Goal: Task Accomplishment & Management: Complete application form

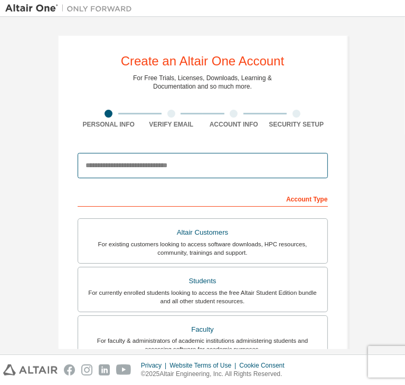
click at [150, 168] on input "email" at bounding box center [203, 165] width 250 height 25
type input "**********"
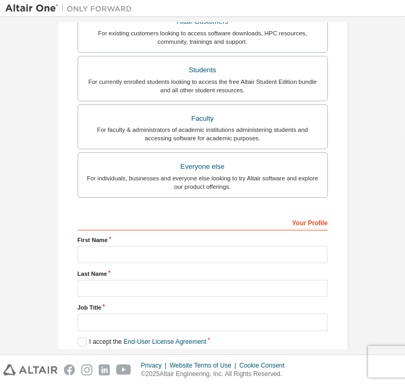
scroll to position [230, 0]
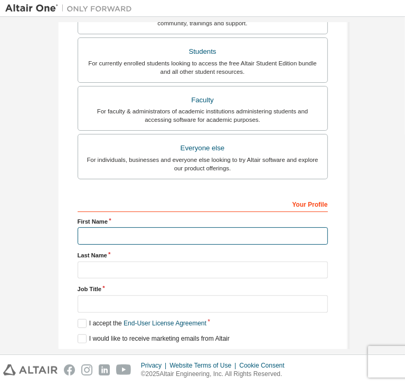
click at [127, 235] on input "text" at bounding box center [203, 235] width 250 height 17
type input "*******"
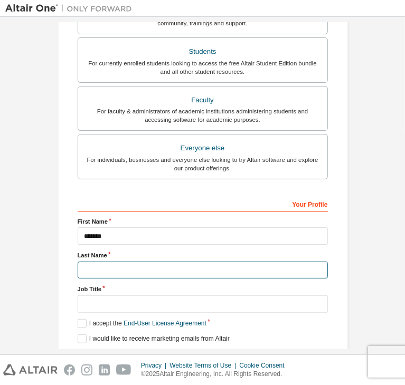
click at [218, 262] on input "text" at bounding box center [203, 270] width 250 height 17
type input "********"
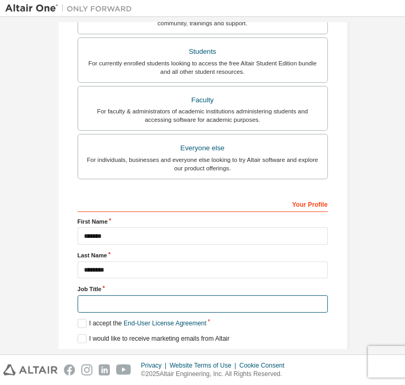
click at [103, 296] on input "text" at bounding box center [203, 304] width 250 height 17
click at [102, 296] on input "text" at bounding box center [203, 304] width 250 height 17
type input "*"
type input "*******"
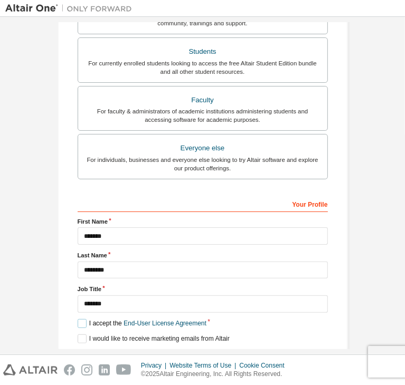
click at [78, 319] on label "I accept the End-User License Agreement" at bounding box center [142, 323] width 129 height 9
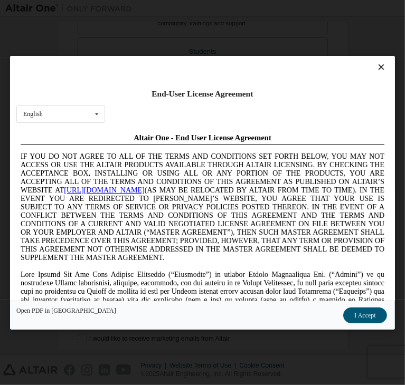
scroll to position [0, 0]
click at [344, 316] on button "I Accept" at bounding box center [365, 316] width 43 height 16
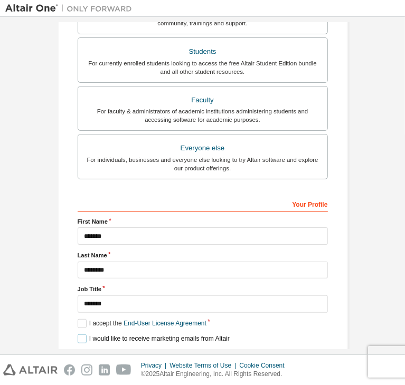
click at [78, 335] on label "I would like to receive marketing emails from Altair" at bounding box center [154, 339] width 152 height 9
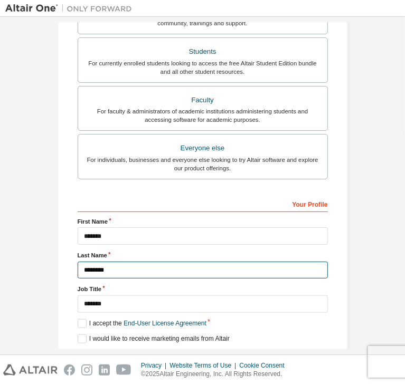
click at [258, 262] on input "********" at bounding box center [203, 270] width 250 height 17
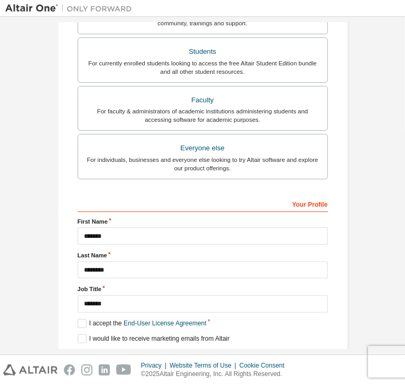
click at [294, 203] on div "Your Profile" at bounding box center [203, 203] width 250 height 17
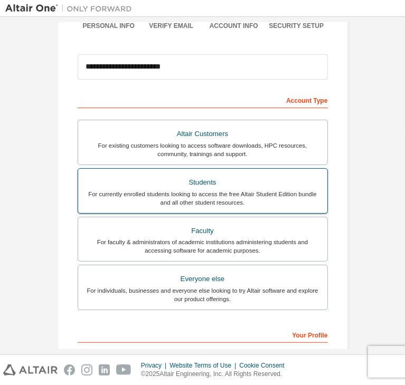
scroll to position [124, 0]
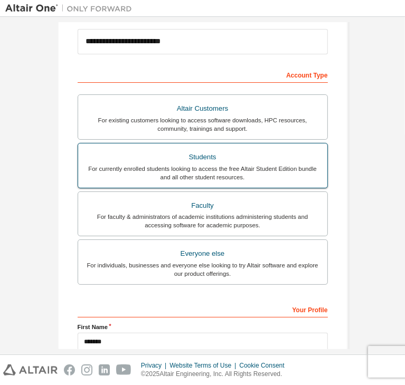
click at [234, 165] on div "For currently enrolled students looking to access the free Altair Student Editi…" at bounding box center [202, 173] width 236 height 17
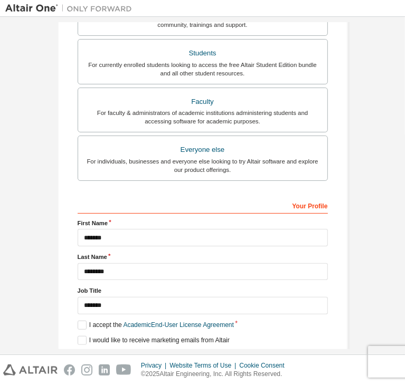
scroll to position [230, 0]
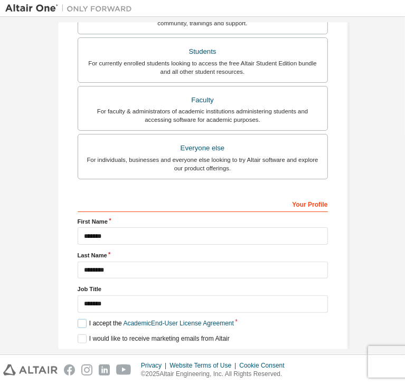
click at [80, 319] on label "I accept the Academic End-User License Agreement" at bounding box center [156, 323] width 156 height 9
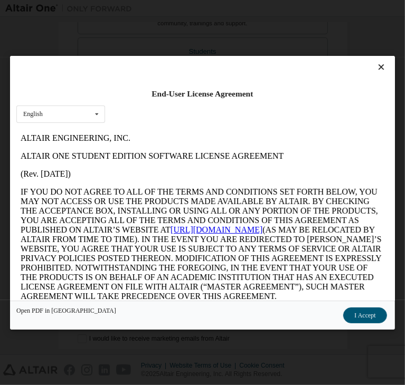
scroll to position [0, 0]
click at [344, 316] on button "I Accept" at bounding box center [365, 316] width 43 height 16
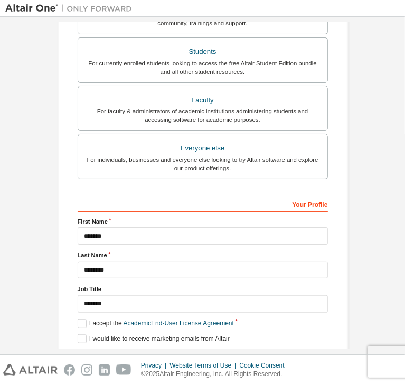
click at [202, 350] on button "Next" at bounding box center [202, 358] width 48 height 16
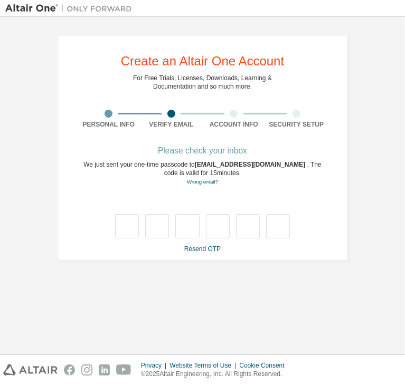
type input "*"
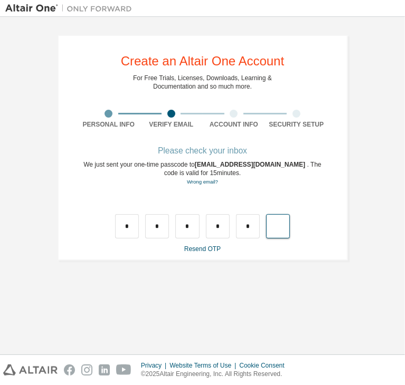
type input "*"
